Goal: Transaction & Acquisition: Subscribe to service/newsletter

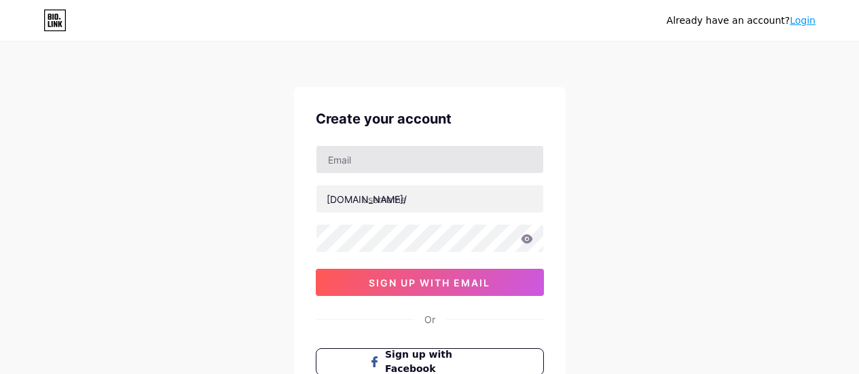
scroll to position [68, 0]
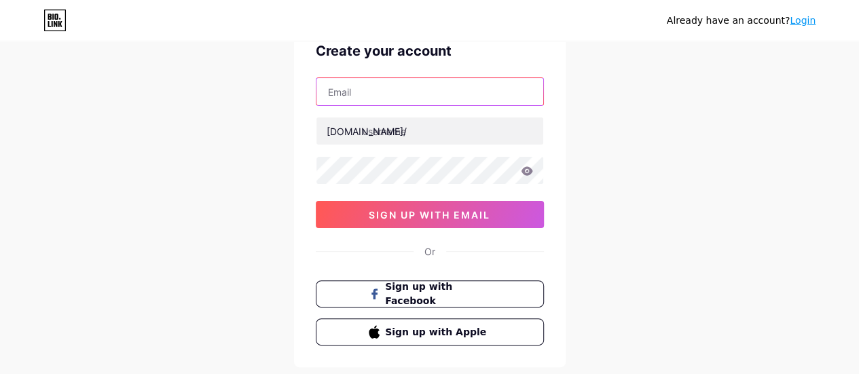
click at [362, 95] on input "text" at bounding box center [429, 91] width 227 height 27
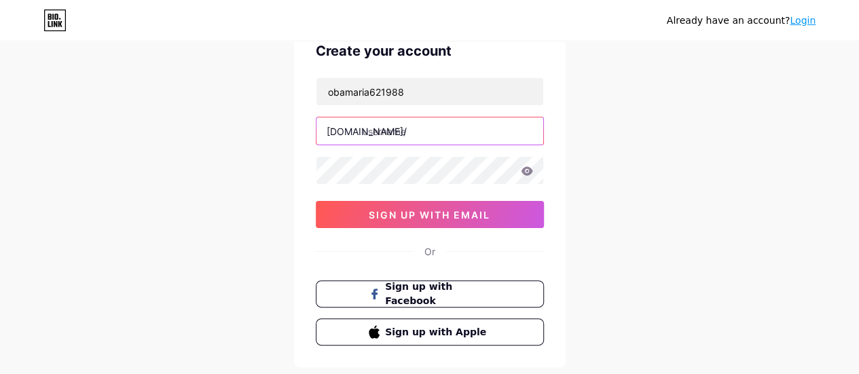
click at [410, 135] on input "text" at bounding box center [429, 130] width 227 height 27
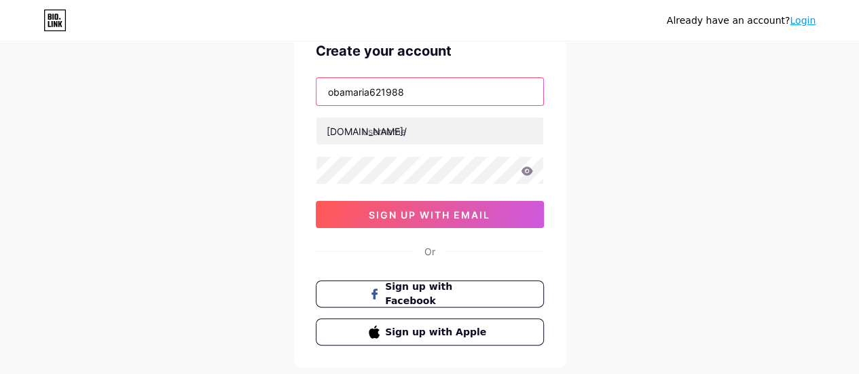
click at [414, 88] on input "obamaria621988" at bounding box center [429, 91] width 227 height 27
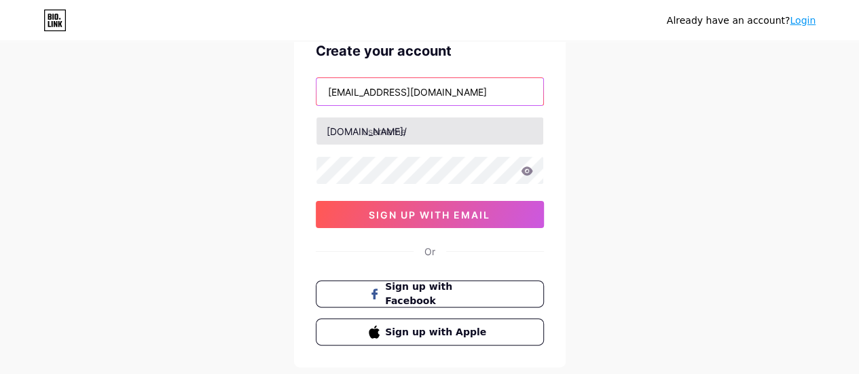
type input "[EMAIL_ADDRESS][DOMAIN_NAME]"
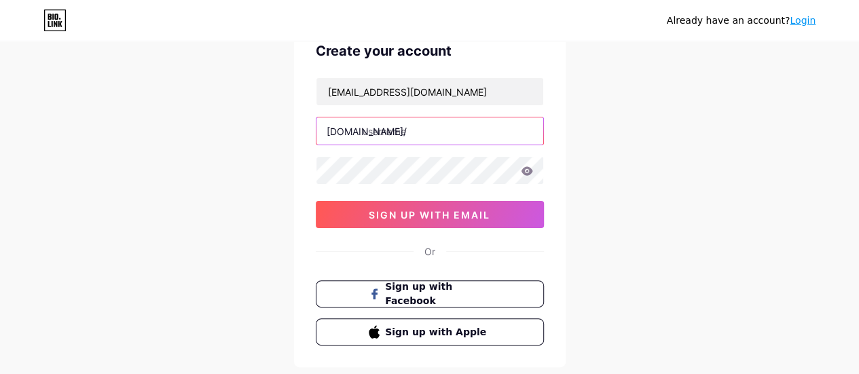
click at [419, 132] on input "text" at bounding box center [429, 130] width 227 height 27
type input "obamaria"
click at [523, 170] on icon at bounding box center [527, 170] width 12 height 9
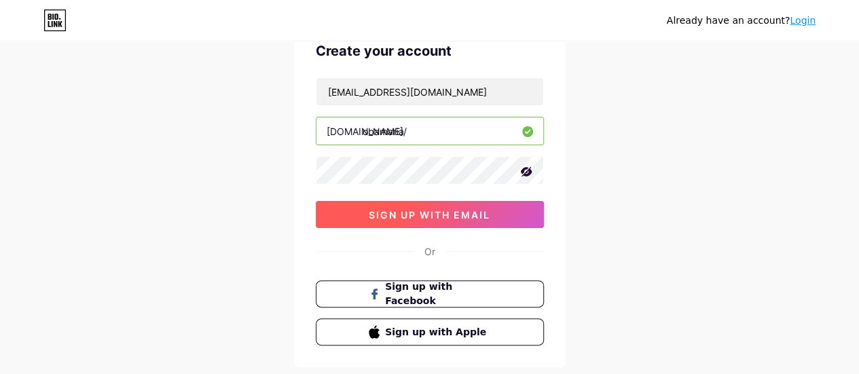
click at [438, 209] on span "sign up with email" at bounding box center [429, 215] width 121 height 12
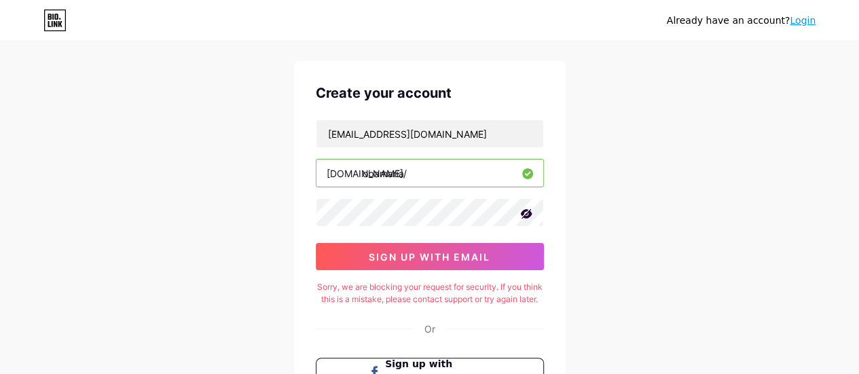
scroll to position [0, 0]
